Goal: Navigation & Orientation: Find specific page/section

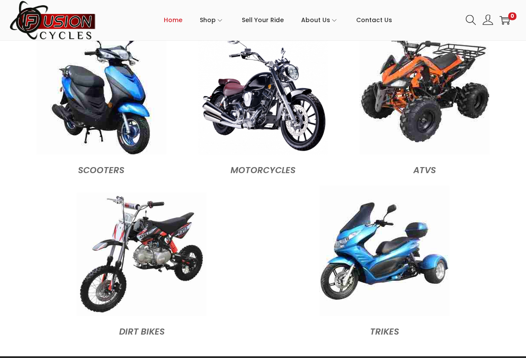
scroll to position [838, 0]
click at [150, 228] on img at bounding box center [142, 254] width 130 height 123
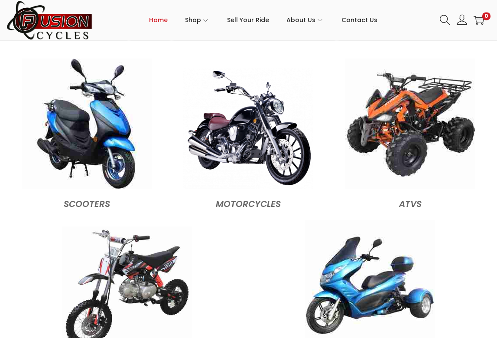
scroll to position [793, 0]
click at [95, 134] on img at bounding box center [87, 124] width 130 height 130
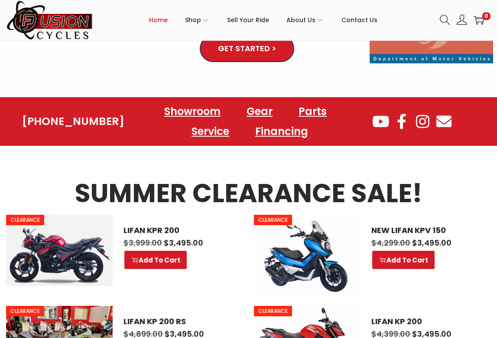
scroll to position [286, 0]
